Goal: Navigation & Orientation: Find specific page/section

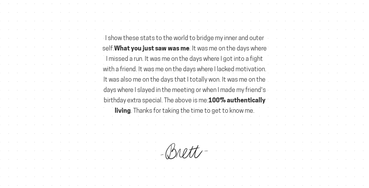
scroll to position [1822, 0]
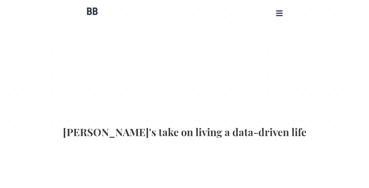
click at [278, 16] on span at bounding box center [279, 15] width 6 height 1
click at [91, 9] on b "BB" at bounding box center [92, 11] width 14 height 11
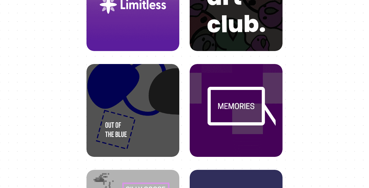
scroll to position [340, 0]
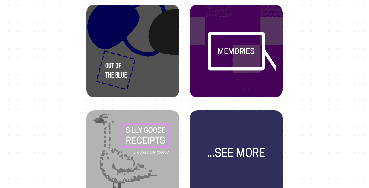
click at [233, 145] on img at bounding box center [236, 152] width 79 height 79
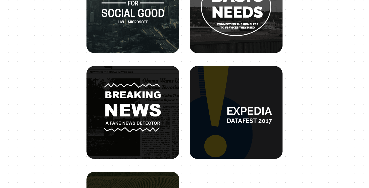
scroll to position [469, 0]
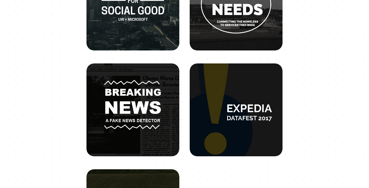
click at [140, 112] on img at bounding box center [132, 105] width 79 height 79
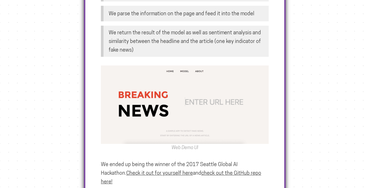
scroll to position [532, 0]
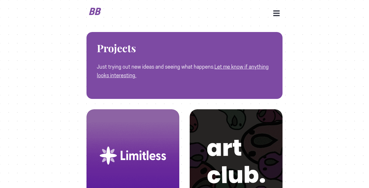
click at [93, 10] on b "BB" at bounding box center [95, 11] width 14 height 11
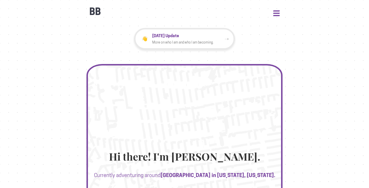
click at [274, 12] on button "Open Menu" at bounding box center [276, 12] width 6 height 5
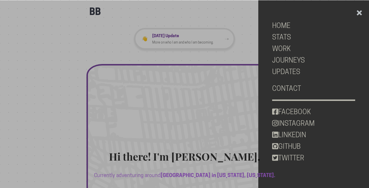
click at [361, 11] on button "Close Menu" at bounding box center [359, 11] width 7 height 7
